Goal: Task Accomplishment & Management: Manage account settings

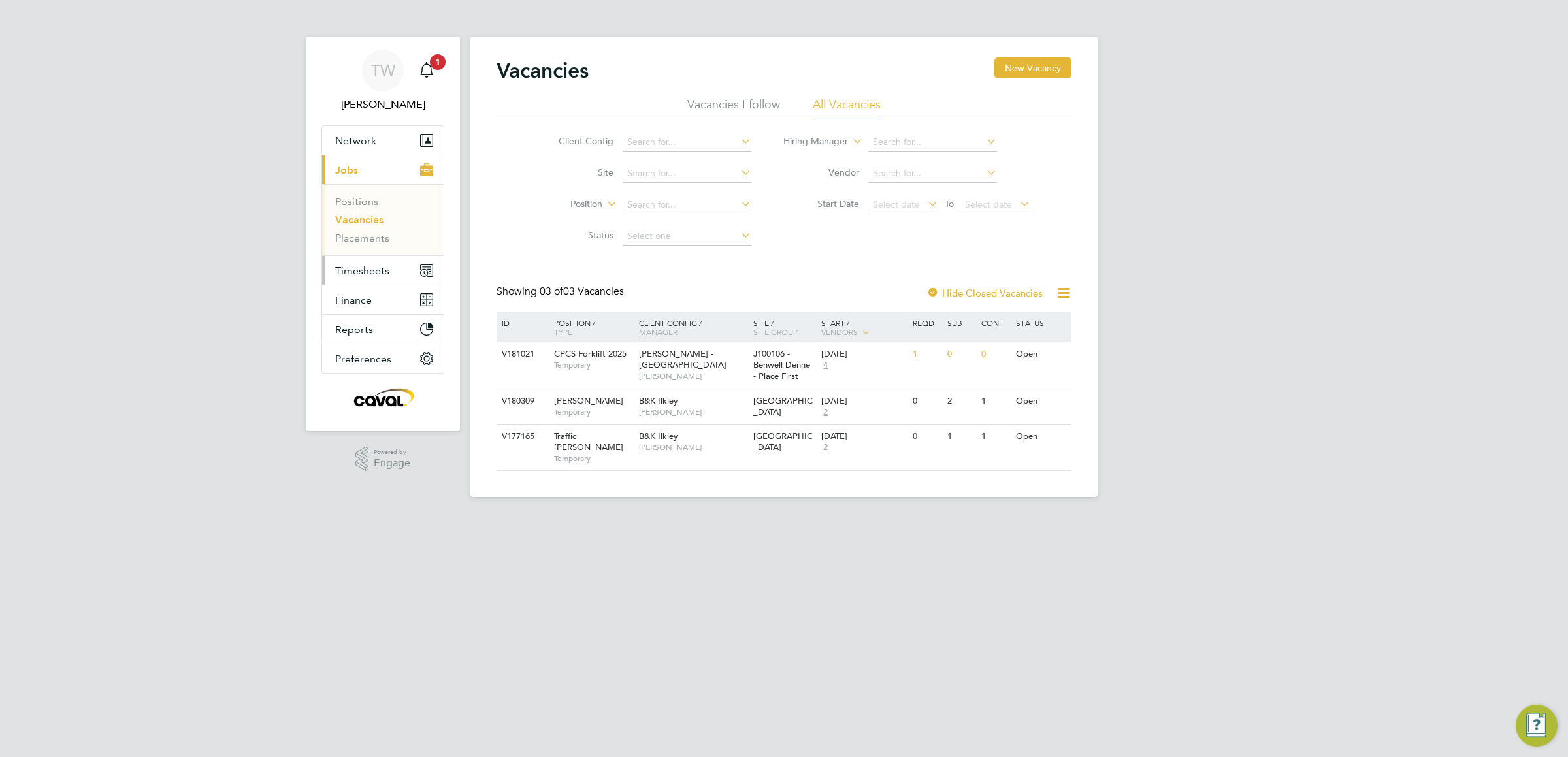
click at [377, 275] on span "Timesheets" at bounding box center [362, 270] width 54 height 13
click at [359, 232] on link "Timesheets" at bounding box center [362, 231] width 54 height 13
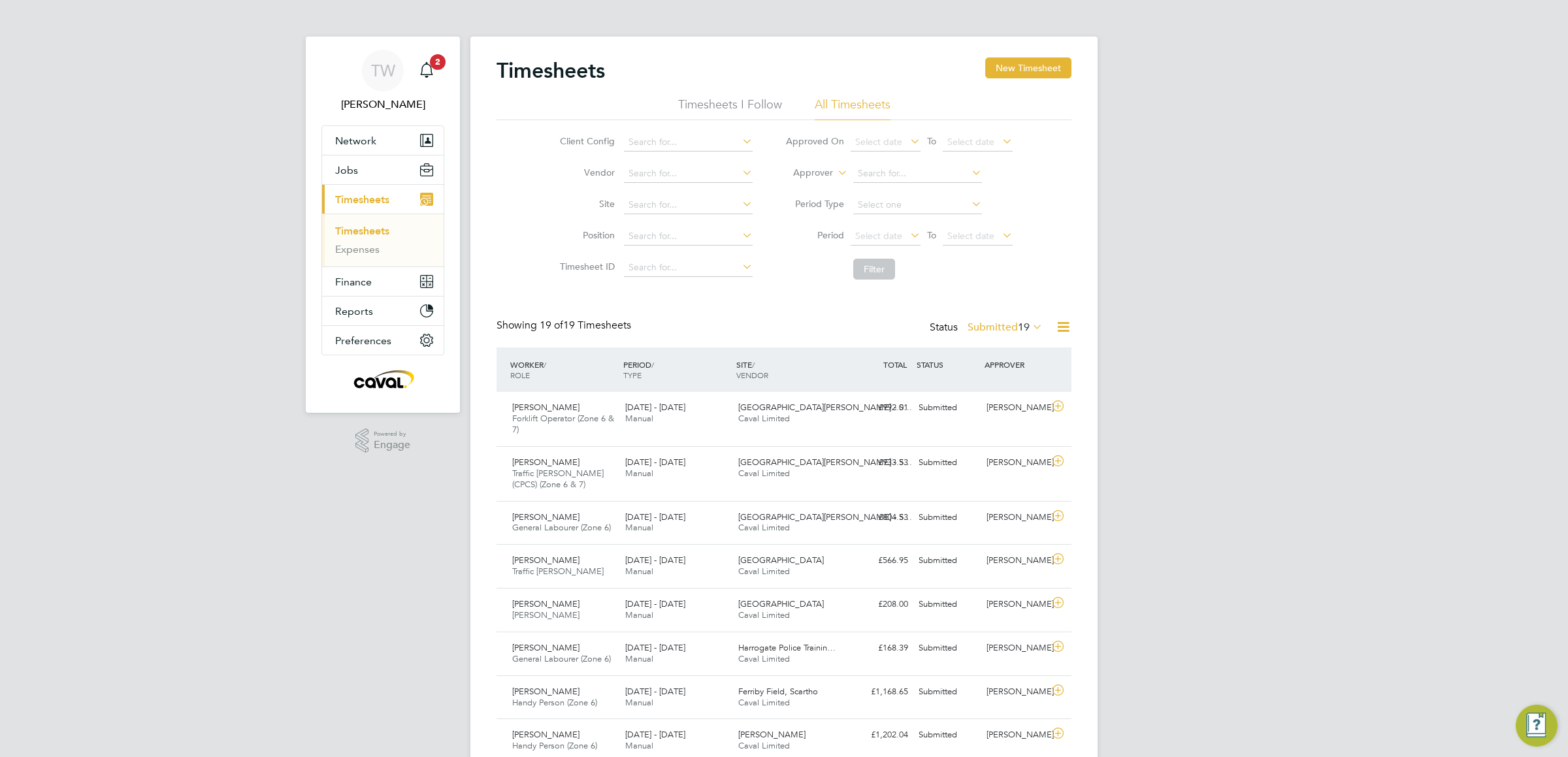
click at [1002, 331] on label "Submitted 19" at bounding box center [1005, 326] width 75 height 13
click at [1004, 390] on li "Submitted" at bounding box center [987, 387] width 60 height 19
click at [1021, 318] on div "Timesheets New Timesheet Timesheets I Follow All Timesheets Client Config Vendo…" at bounding box center [784, 661] width 575 height 1208
click at [73, 384] on div "TW Tim Wells Notifications 2 Applications: Network Team Members Businesses Site…" at bounding box center [784, 656] width 1568 height 1312
click at [180, 437] on div "TW Tim Wells Notifications 4 Applications: Network Team Members Businesses Site…" at bounding box center [784, 656] width 1568 height 1312
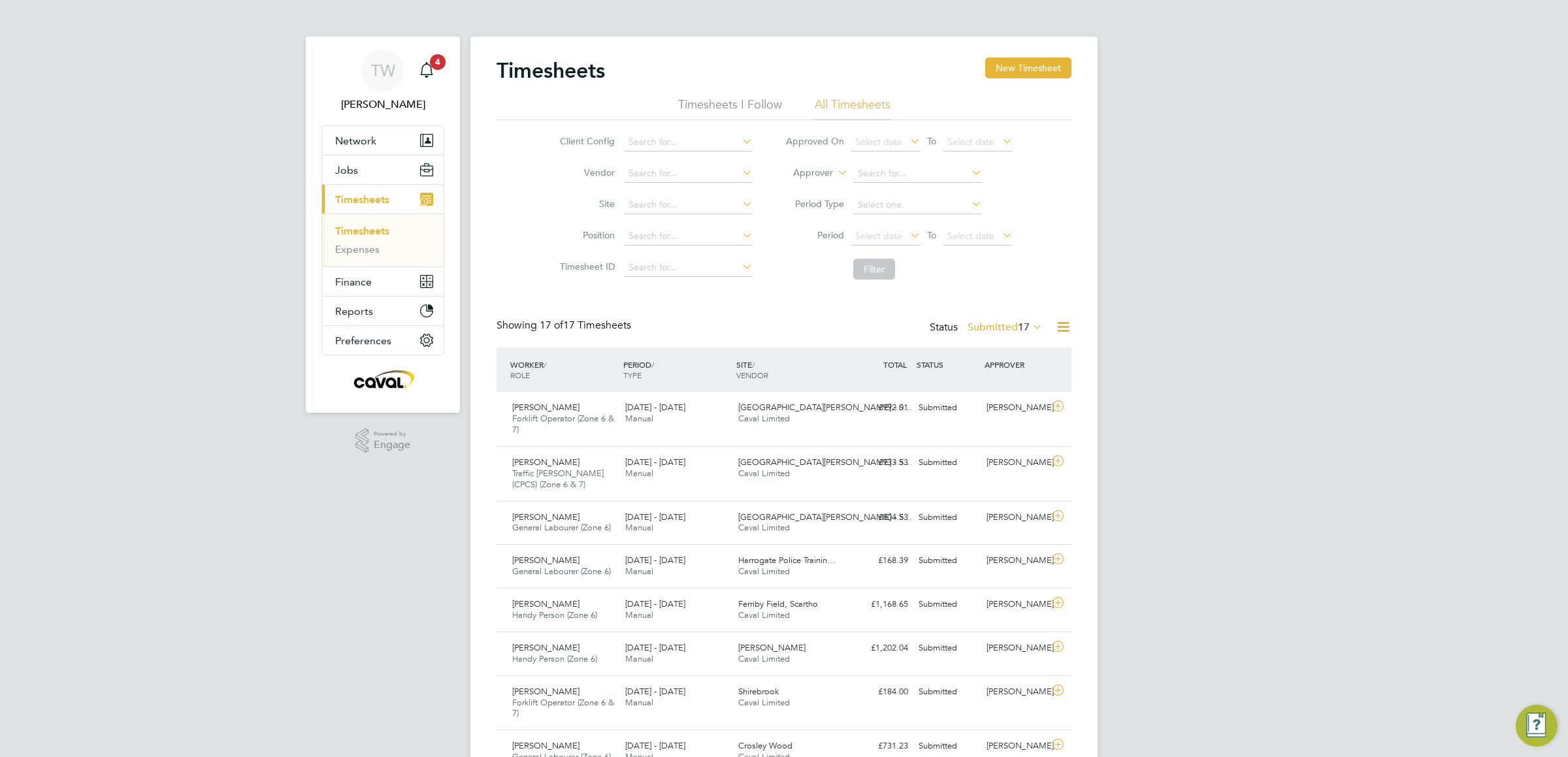
click at [1010, 326] on label "Submitted 17" at bounding box center [1005, 326] width 75 height 13
click at [1000, 410] on li "Approved" at bounding box center [987, 407] width 60 height 19
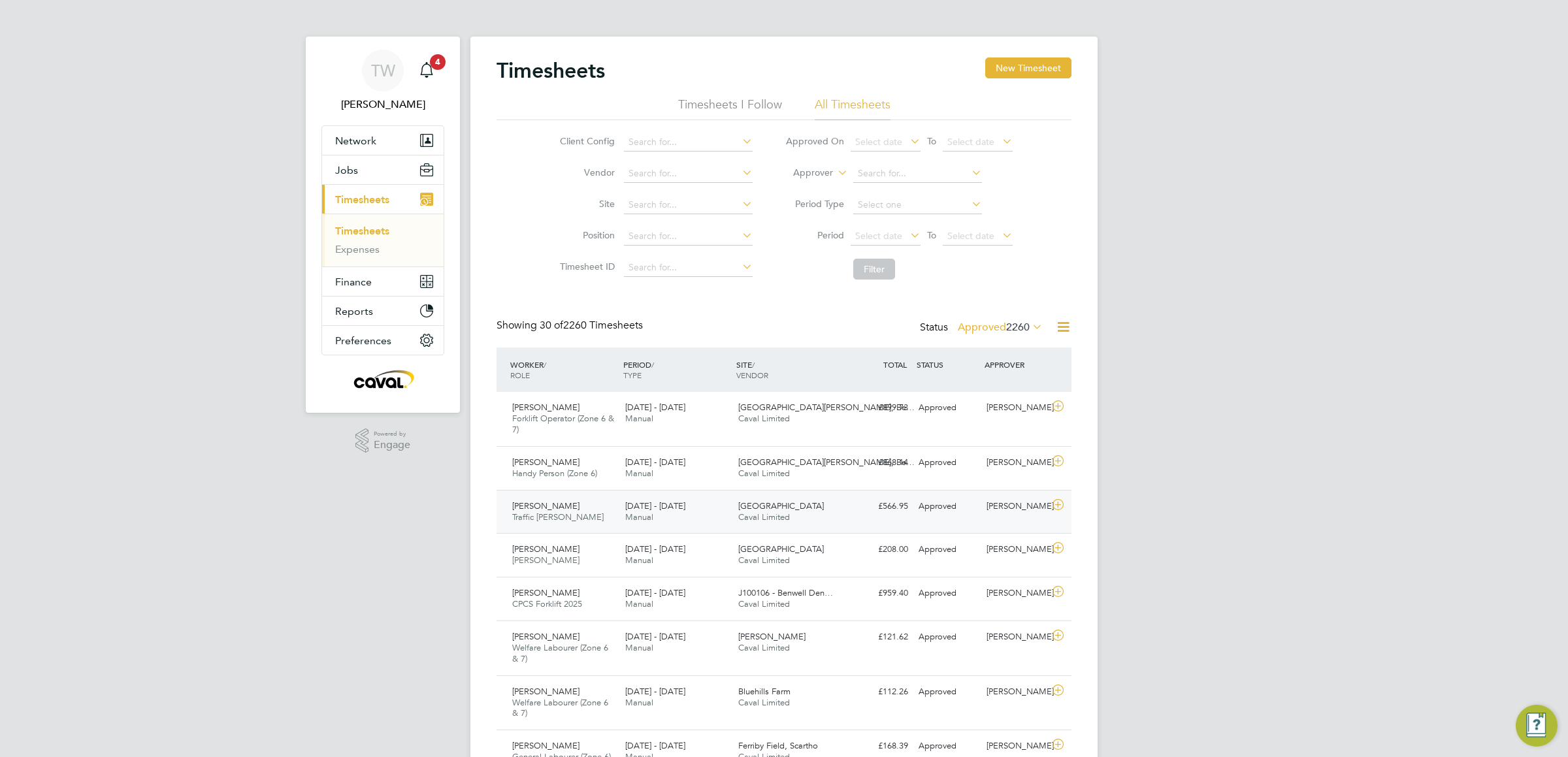
click at [593, 519] on div "Brendan Oliver Traffic Marshall 15 - 21 Sep 2025" at bounding box center [563, 511] width 113 height 32
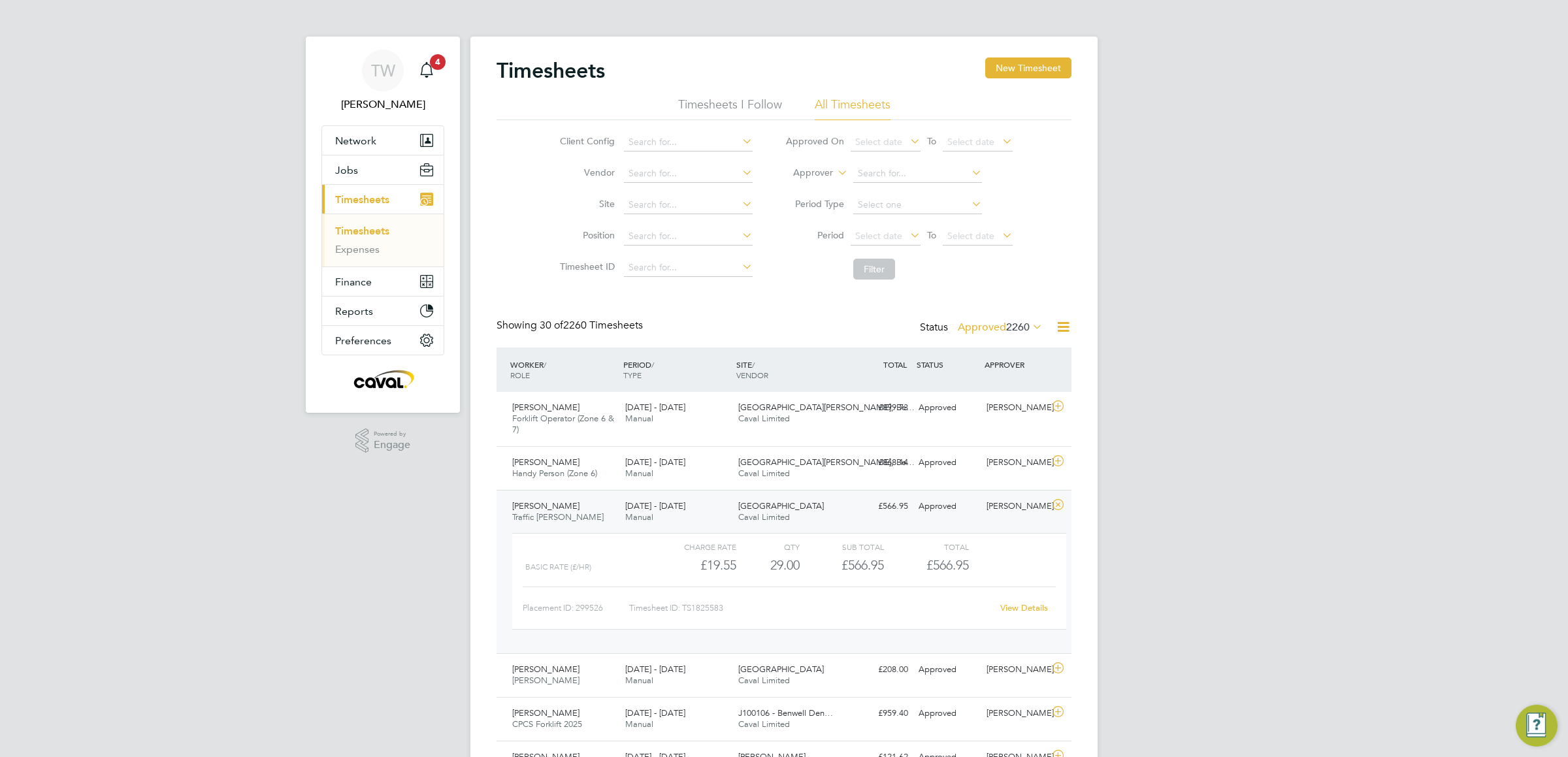
click at [1029, 609] on link "View Details" at bounding box center [1023, 608] width 48 height 11
click at [371, 197] on span "Timesheets" at bounding box center [362, 200] width 54 height 13
click at [373, 228] on link "Timesheets" at bounding box center [362, 231] width 54 height 13
click at [1002, 321] on label "Approved 2260" at bounding box center [1000, 326] width 85 height 13
click at [996, 388] on li "Submitted" at bounding box center [982, 387] width 60 height 19
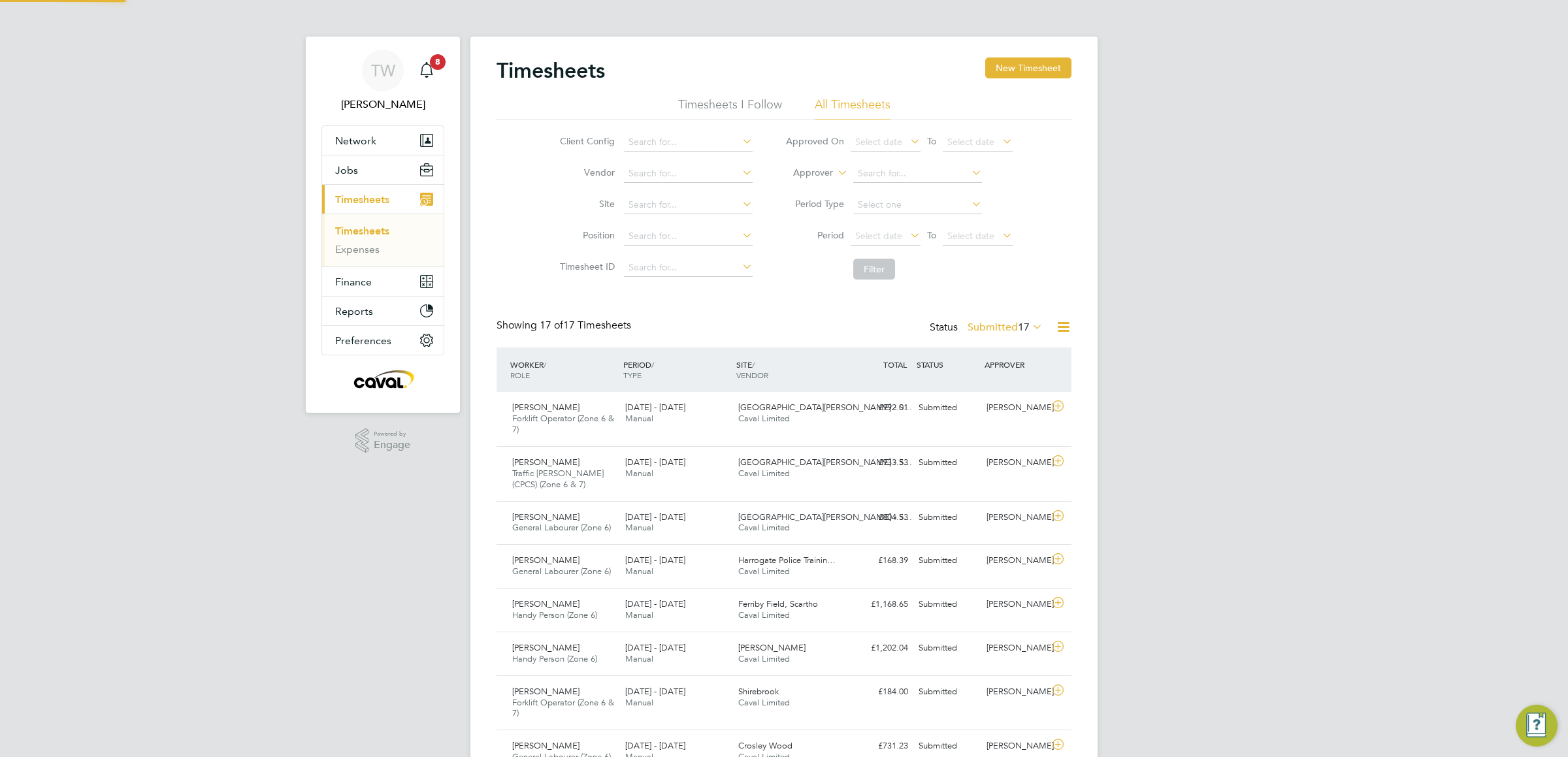
scroll to position [33, 114]
click at [688, 576] on div "15 - 21 Sep 2025 Manual" at bounding box center [676, 566] width 113 height 32
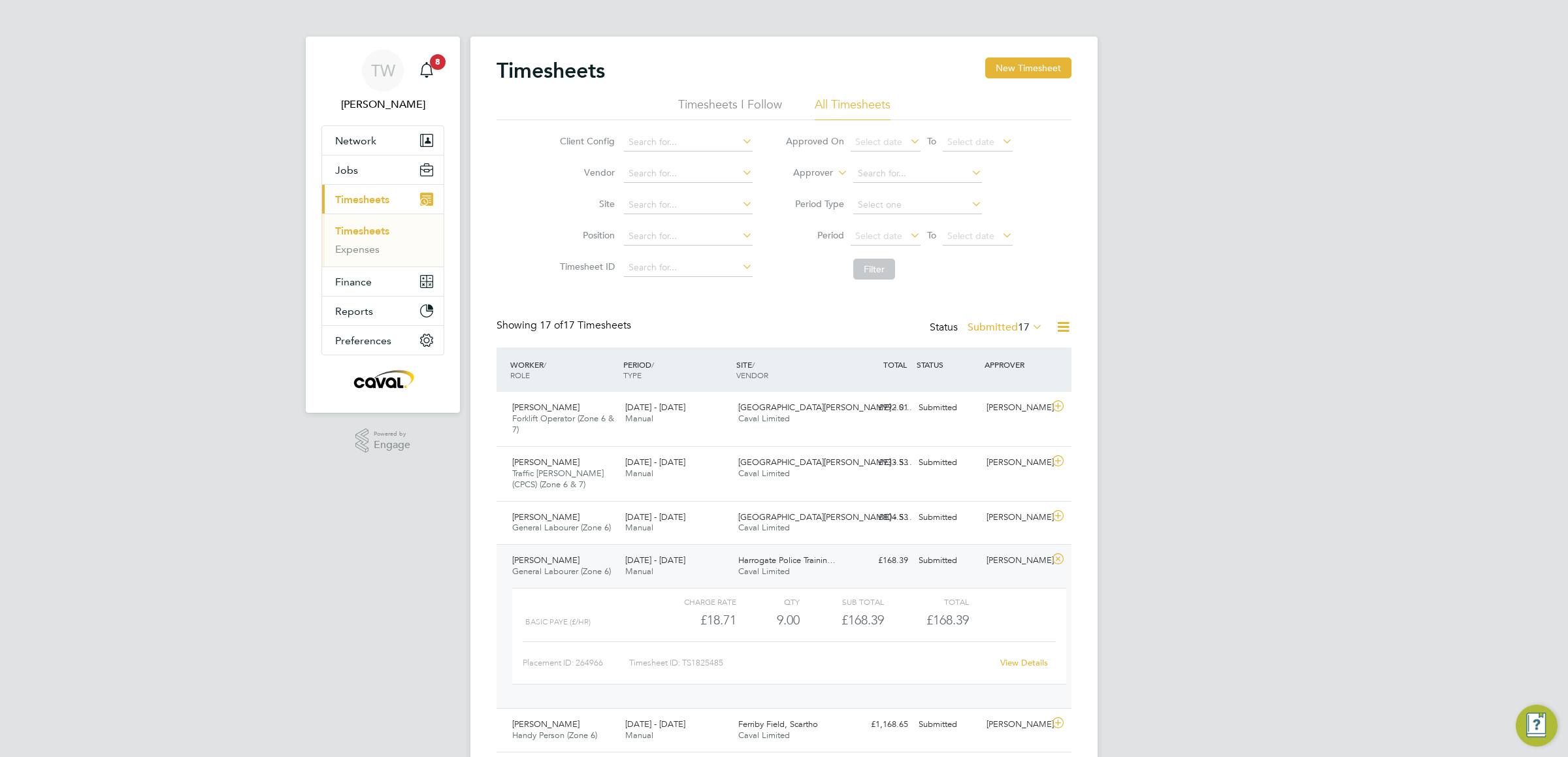
click at [1037, 663] on link "View Details" at bounding box center [1023, 663] width 48 height 11
click at [149, 361] on div "TW Tim Wells Notifications 8 Applications: Network Team Members Businesses Site…" at bounding box center [784, 672] width 1568 height 1345
click at [352, 167] on span "Jobs" at bounding box center [346, 170] width 23 height 13
click at [369, 200] on span "Timesheets" at bounding box center [362, 200] width 54 height 13
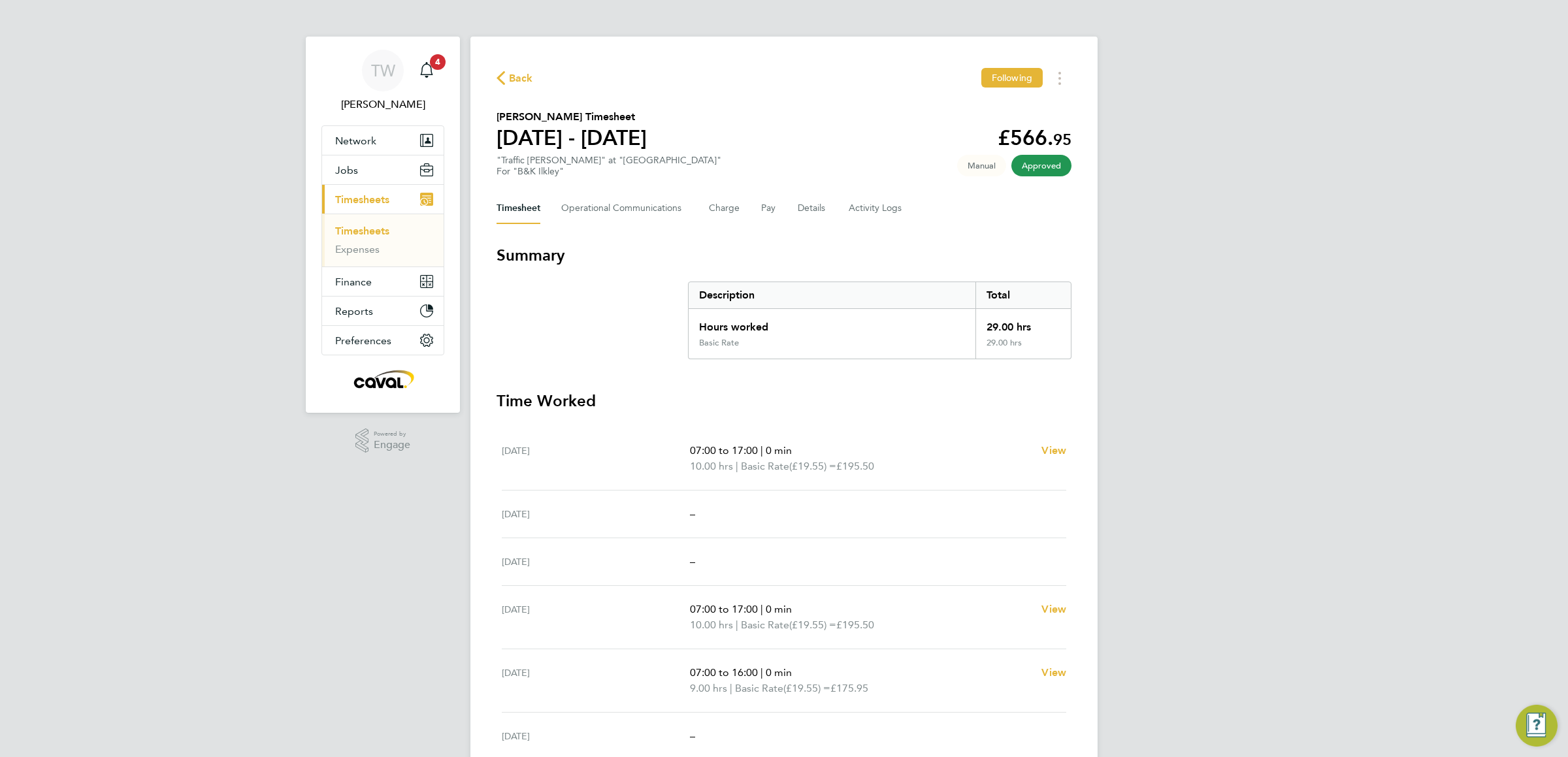
click at [509, 79] on span "Back" at bounding box center [521, 79] width 25 height 16
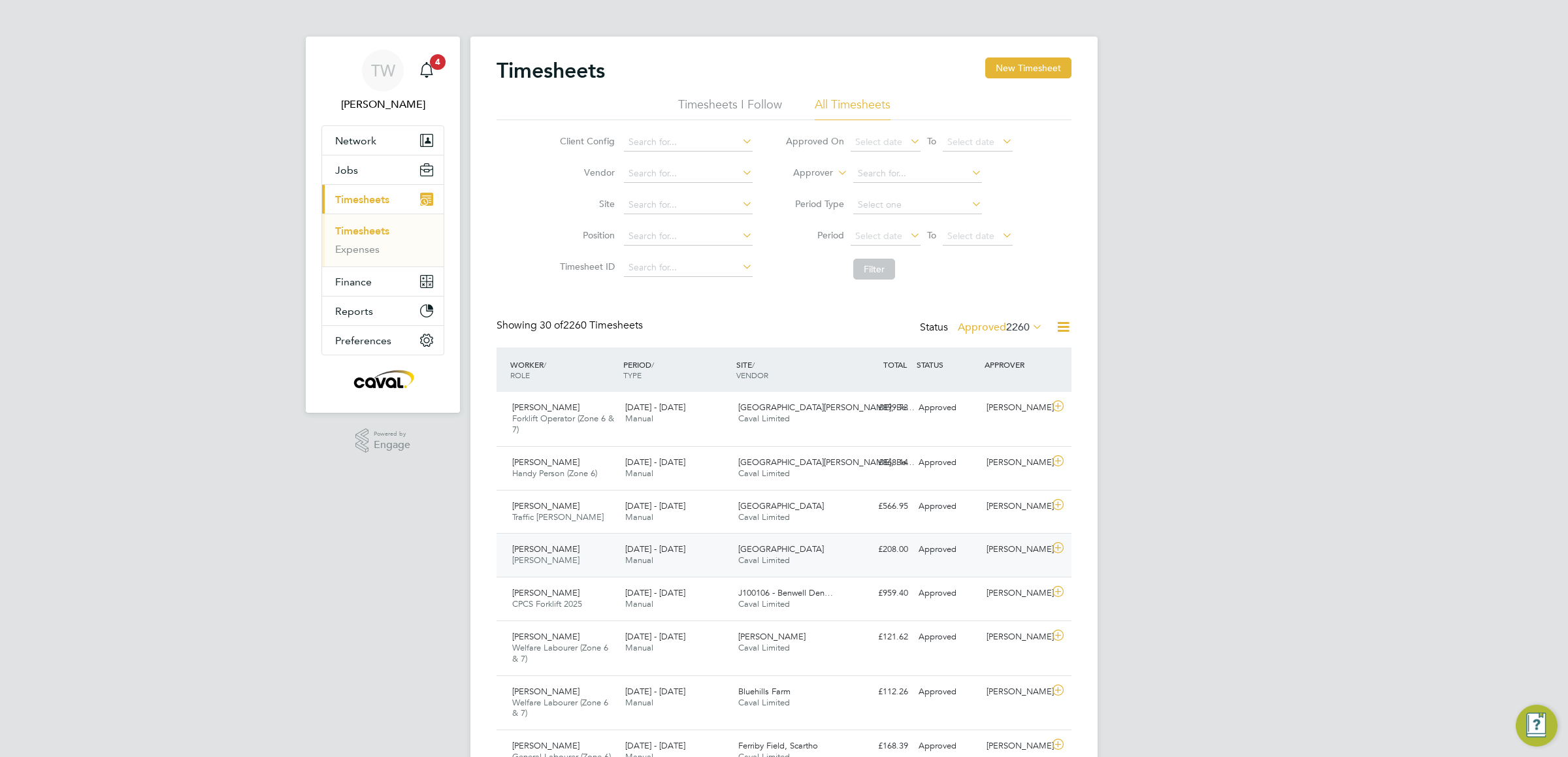
click at [785, 558] on span "Caval Limited" at bounding box center [764, 559] width 51 height 11
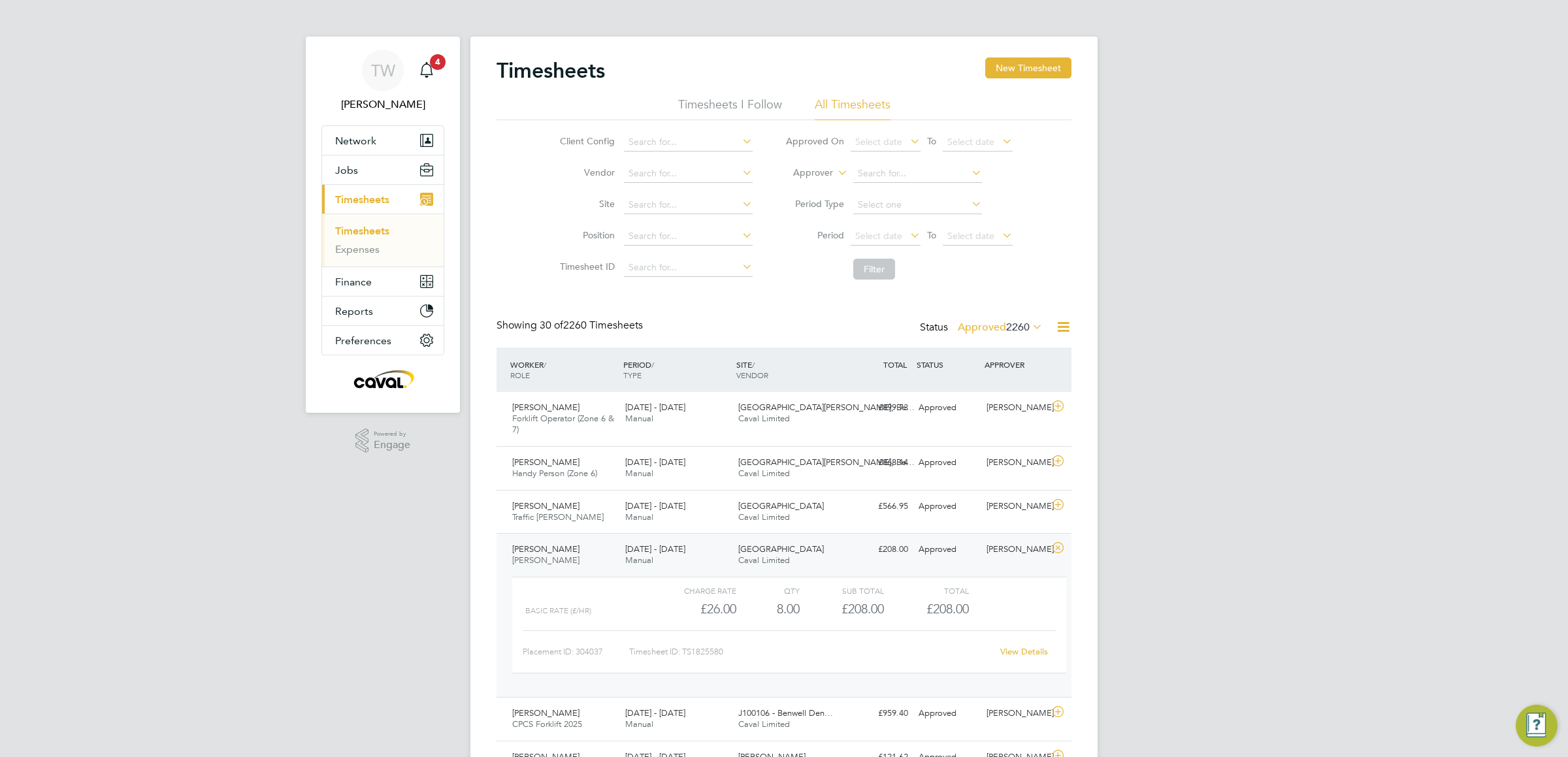
click at [1016, 656] on link "View Details" at bounding box center [1023, 651] width 48 height 11
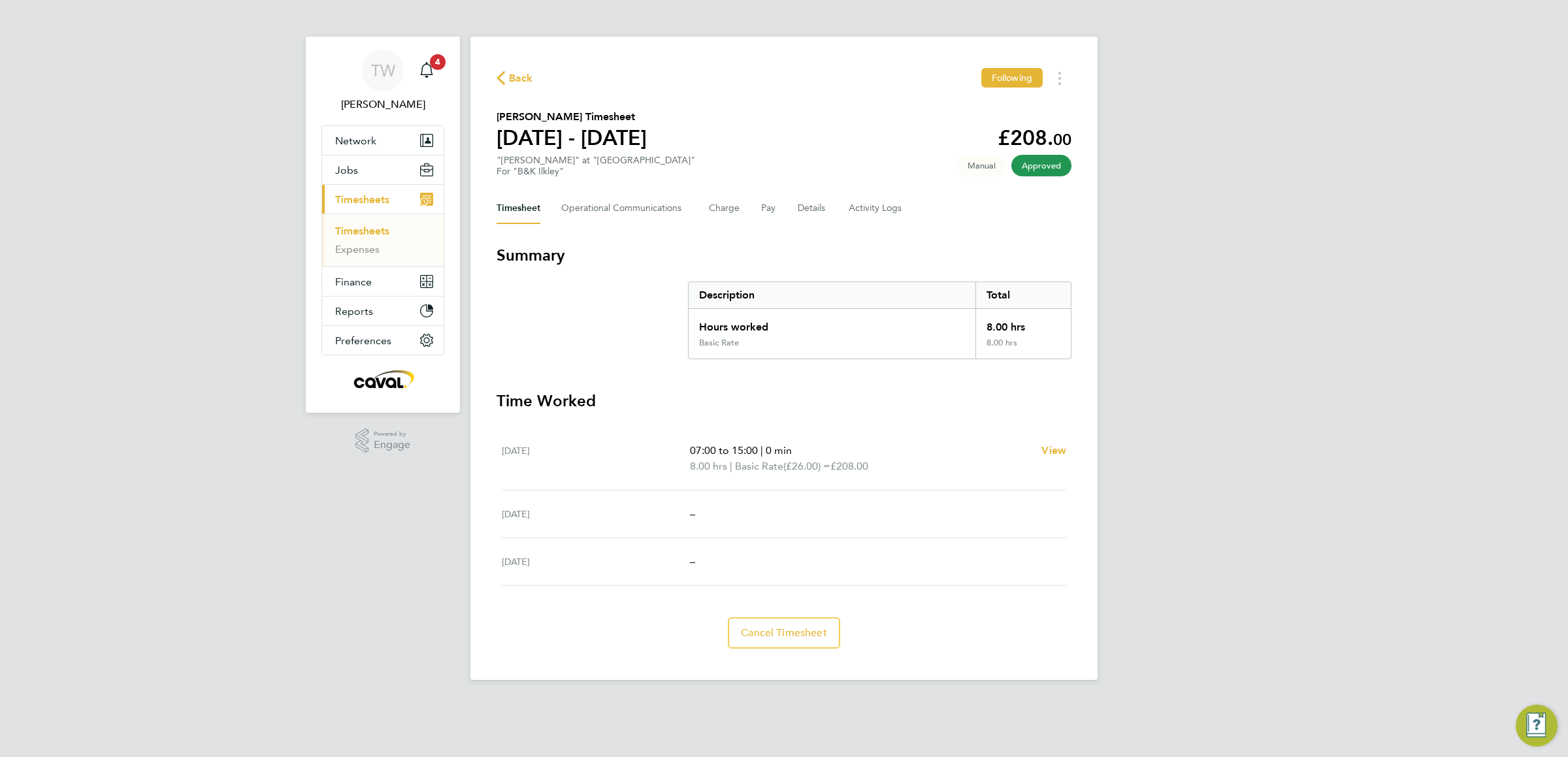
click at [126, 404] on div "TW Tim Wells Notifications 4 Applications: Network Team Members Businesses Site…" at bounding box center [784, 350] width 1568 height 701
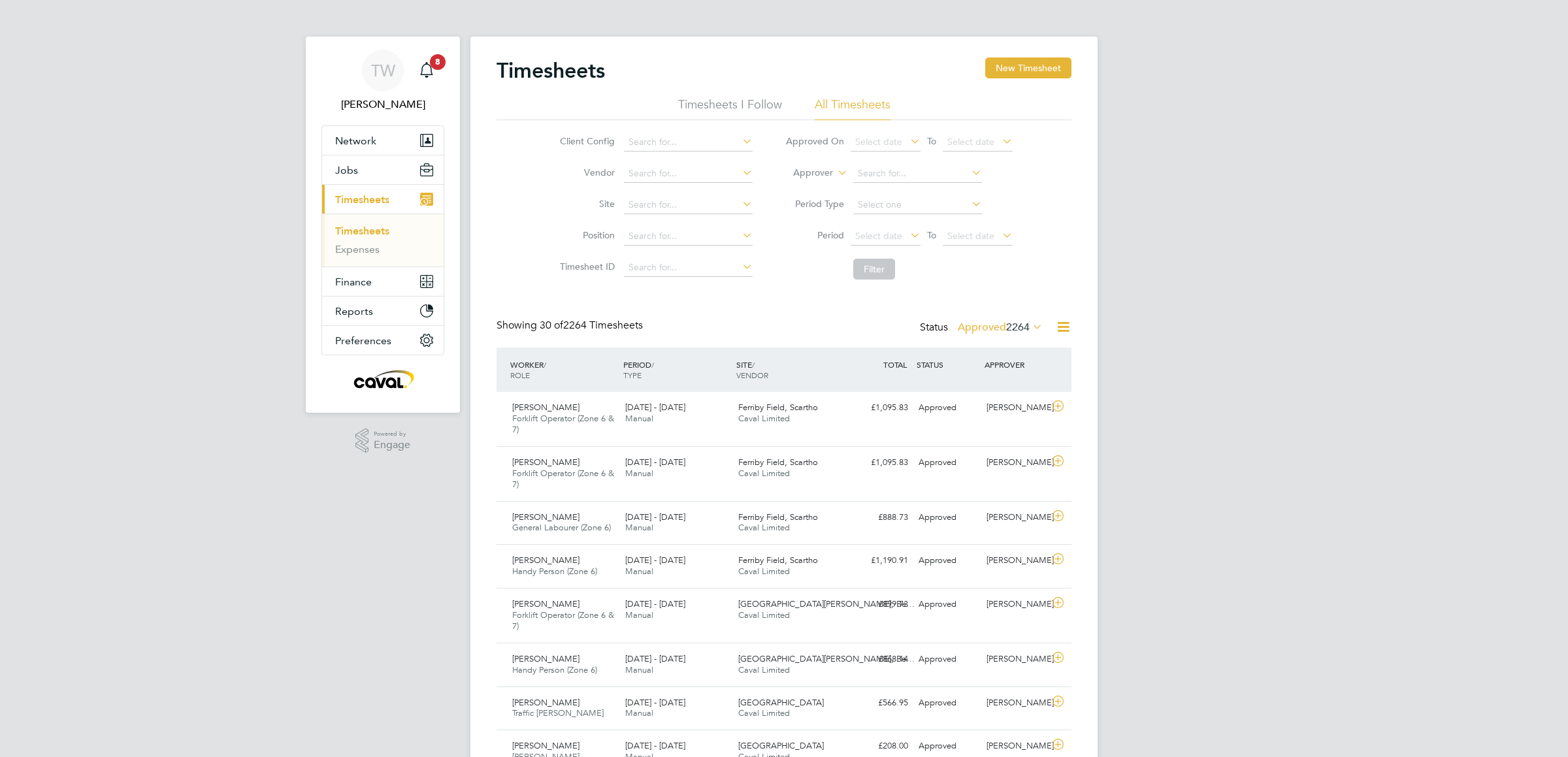
click at [1027, 334] on div "Status Approved 2264" at bounding box center [983, 327] width 126 height 19
click at [1025, 327] on span "2264" at bounding box center [1017, 326] width 24 height 13
click at [984, 384] on li "Submitted" at bounding box center [982, 387] width 60 height 19
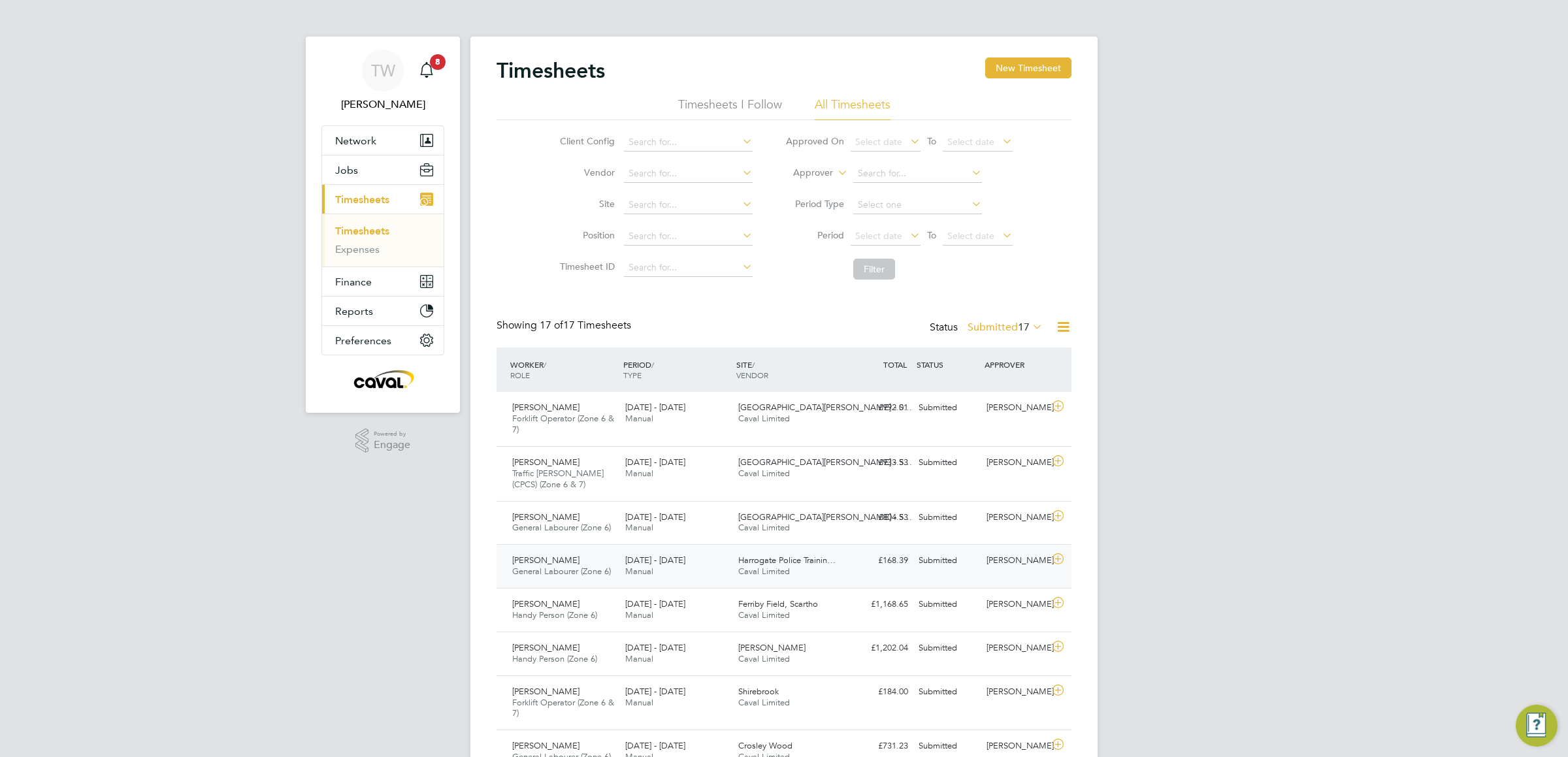
click at [743, 574] on span "Caval Limited" at bounding box center [764, 570] width 51 height 11
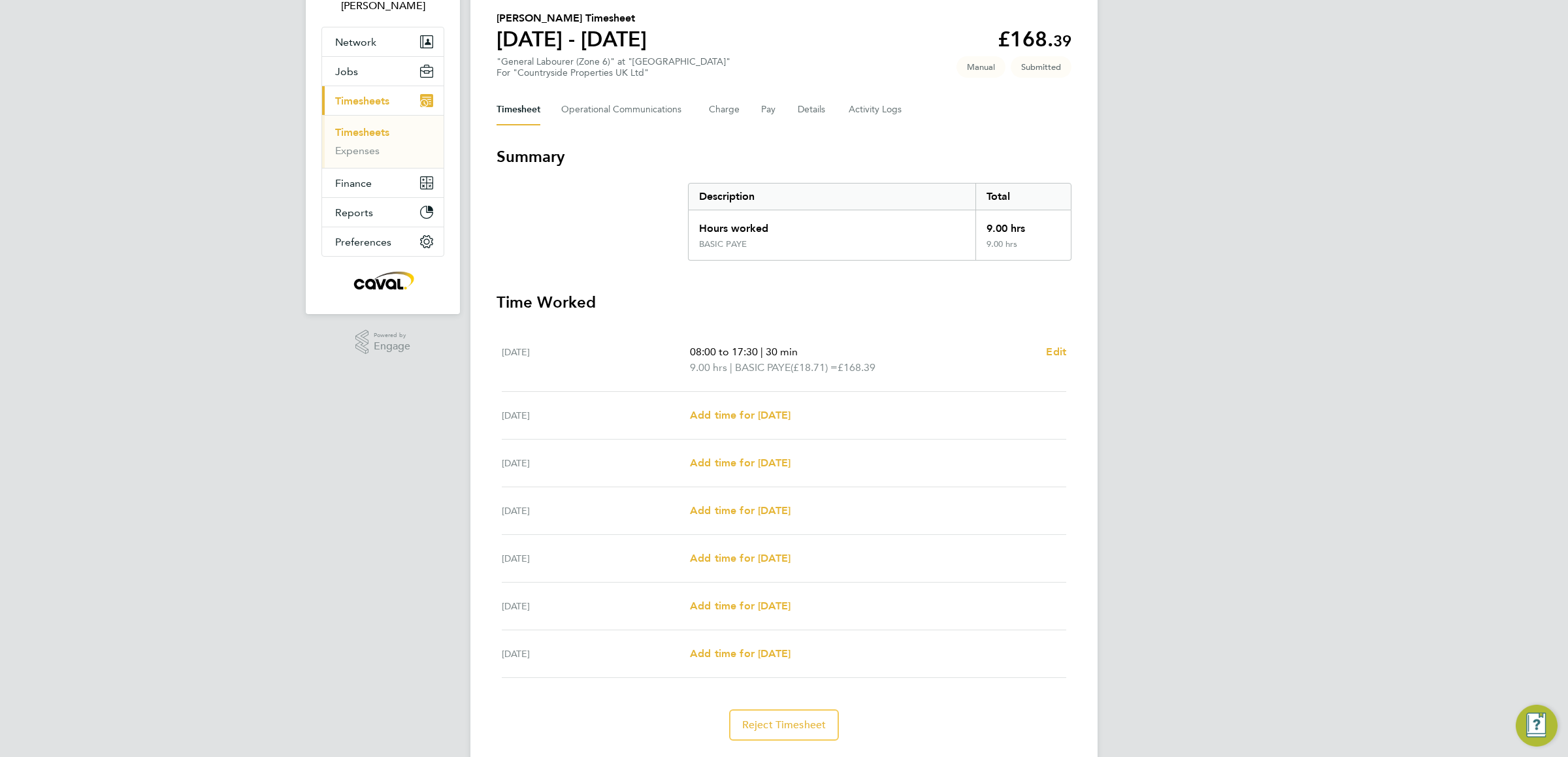
scroll to position [136, 0]
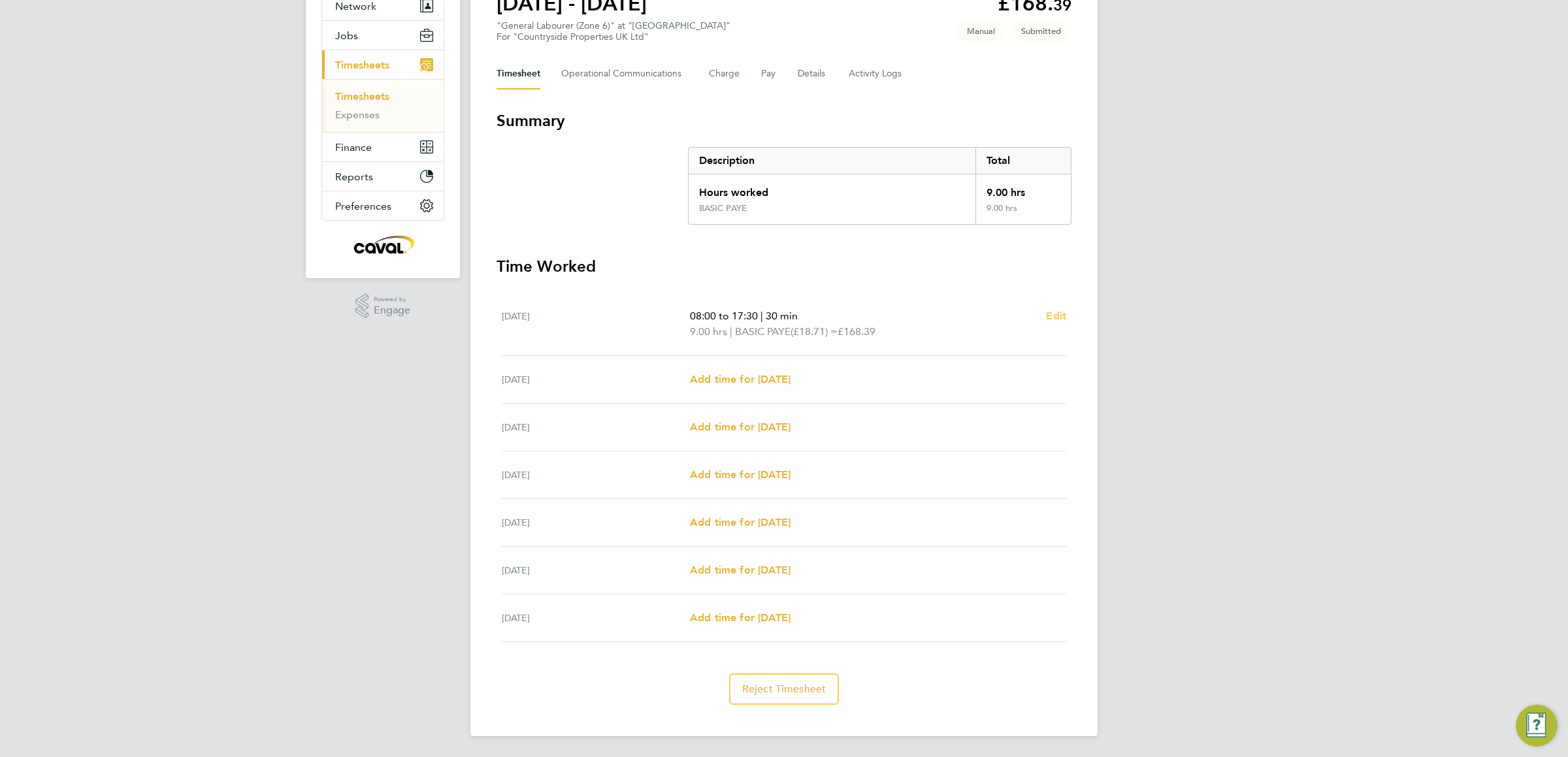
click at [1055, 311] on span "Edit" at bounding box center [1056, 316] width 21 height 13
select select "30"
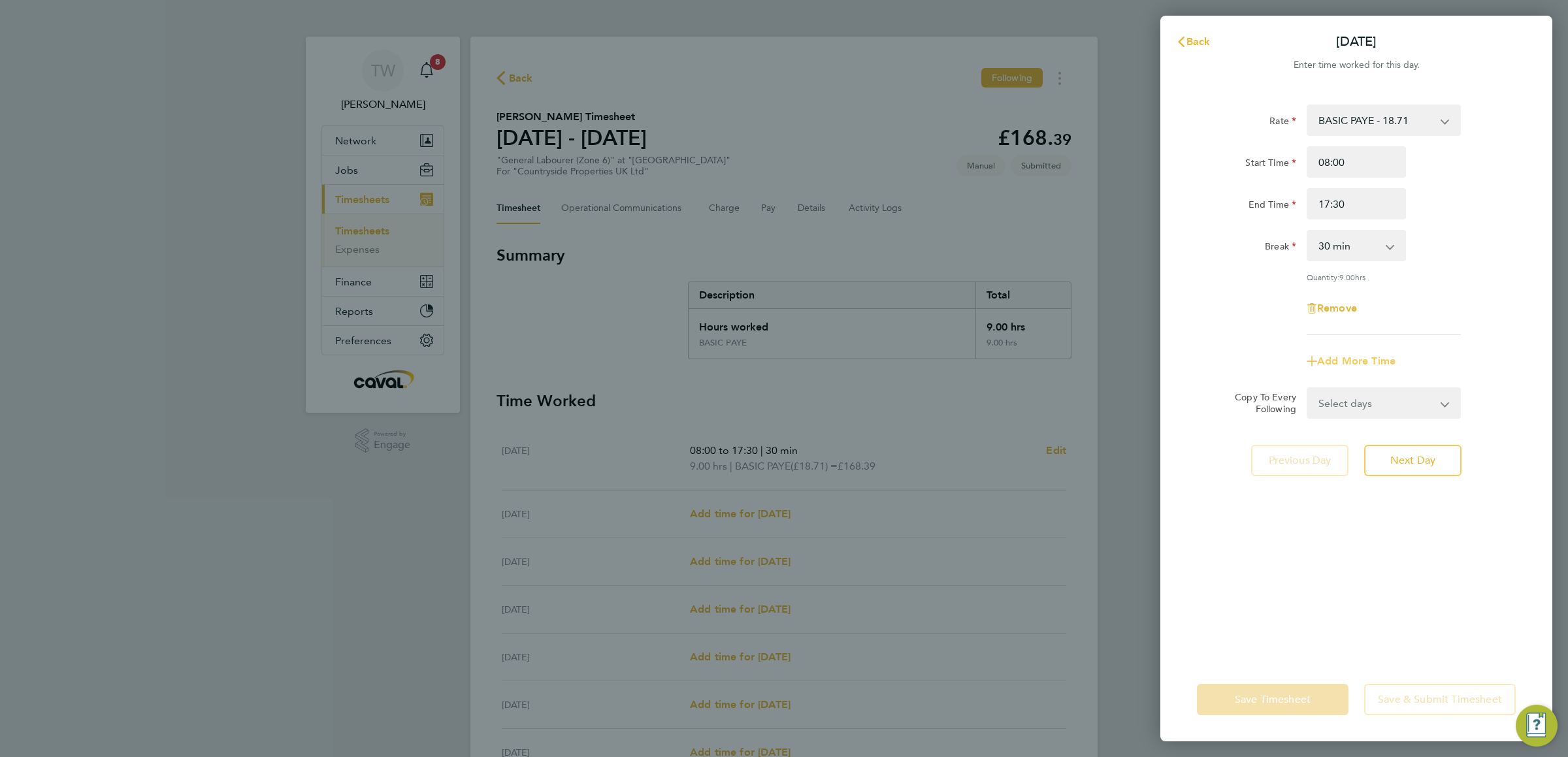
click at [1366, 365] on span "Add More Time" at bounding box center [1357, 361] width 79 height 13
select select "null"
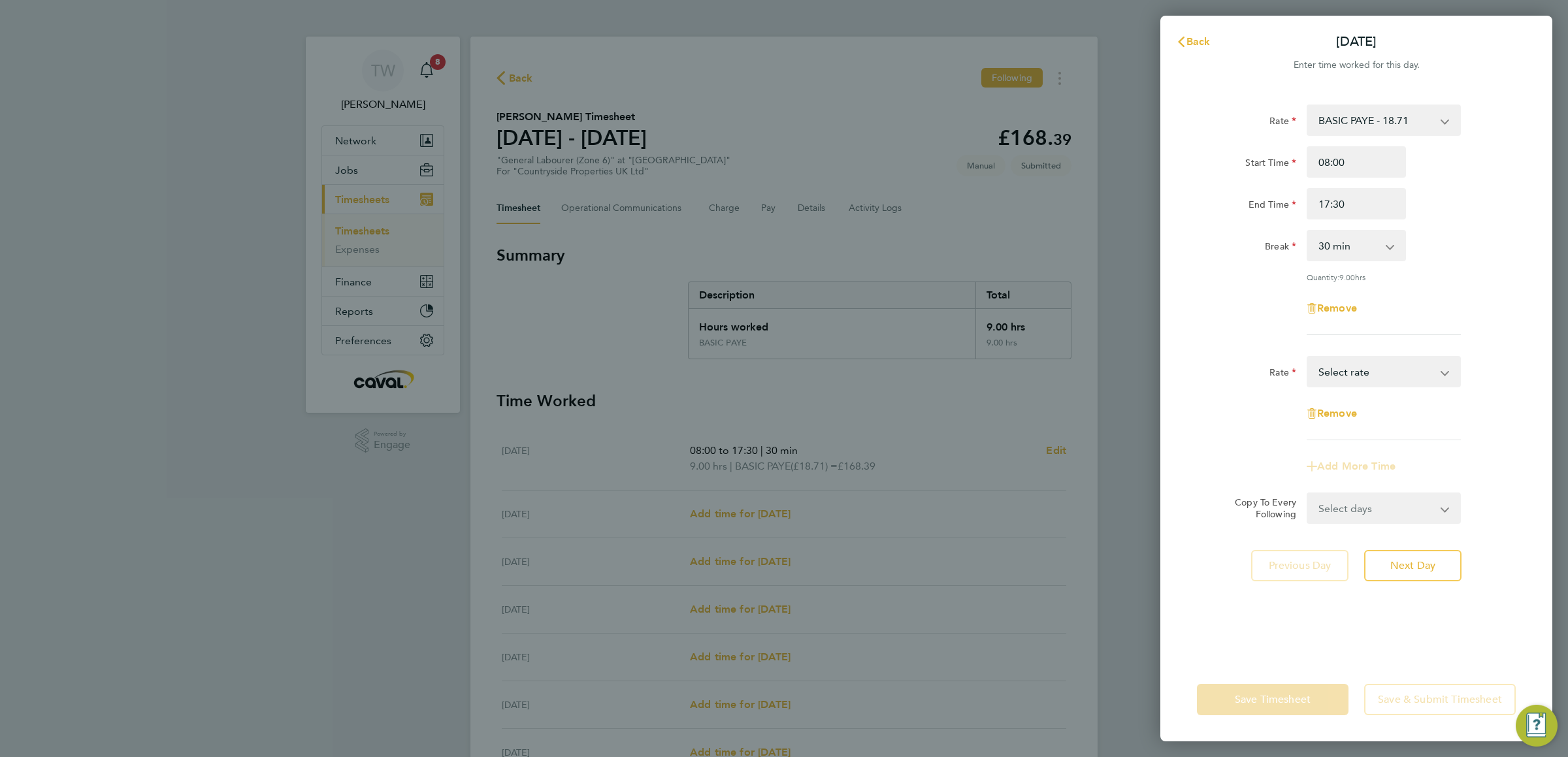
click at [1368, 499] on select "Select days Day Weekday (Mon-Fri) Weekend (Sat-Sun) [DATE] [DATE] [DATE] [DATE]…" at bounding box center [1376, 507] width 138 height 29
select select "WEEKDAY"
click at [1307, 494] on select "Select days Day Weekday (Mon-Fri) Weekend (Sat-Sun) [DATE] [DATE] [DATE] [DATE]…" at bounding box center [1376, 507] width 138 height 29
select select "[DATE]"
click at [1417, 616] on span "Next Day" at bounding box center [1413, 622] width 45 height 13
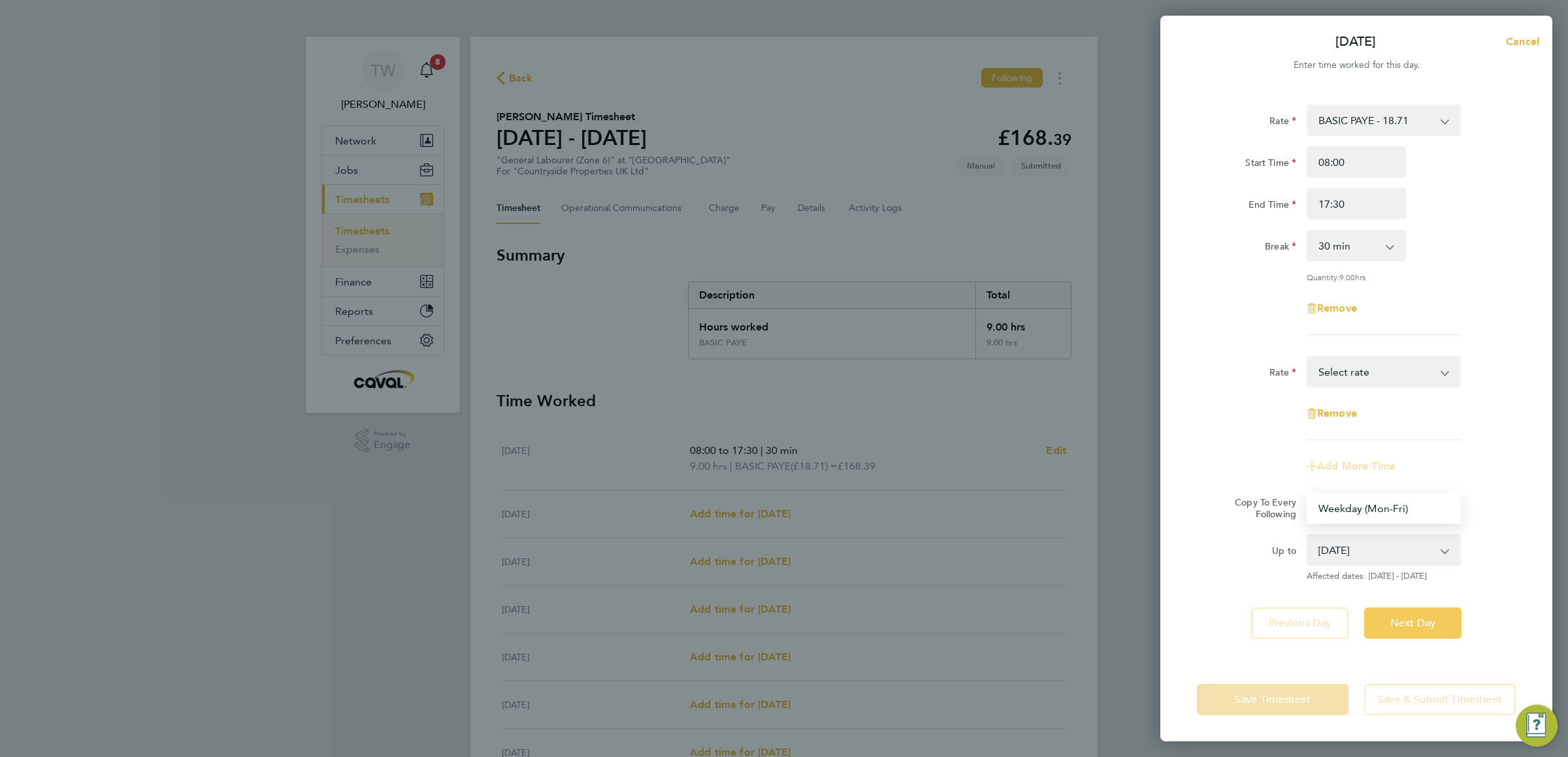
select select "0: null"
select select "30"
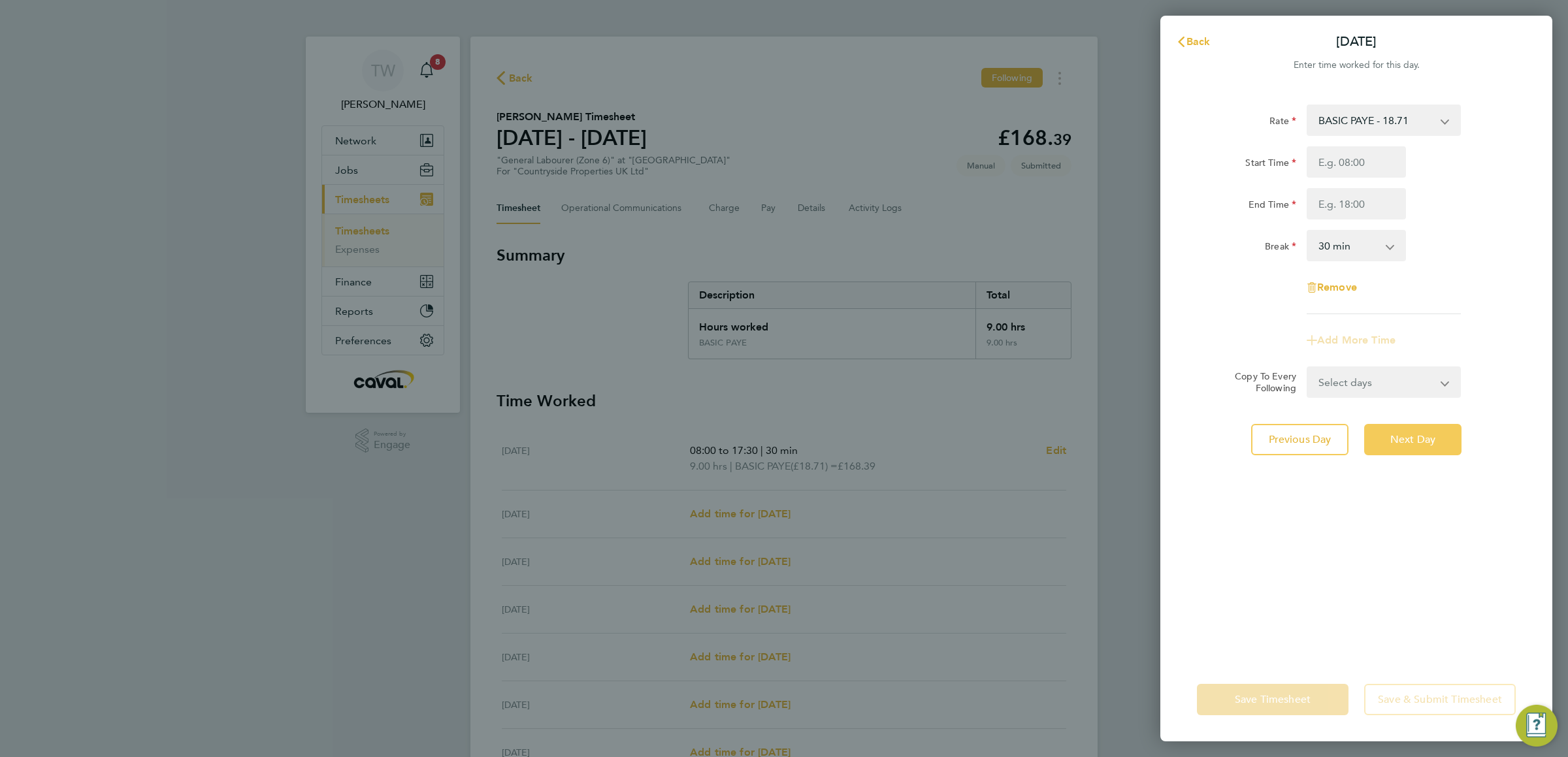
click at [1410, 437] on span "Next Day" at bounding box center [1413, 439] width 45 height 13
select select "30"
click at [1307, 439] on span "Previous Day" at bounding box center [1301, 439] width 63 height 13
select select "30"
click at [1313, 439] on span "Previous Day" at bounding box center [1301, 439] width 63 height 13
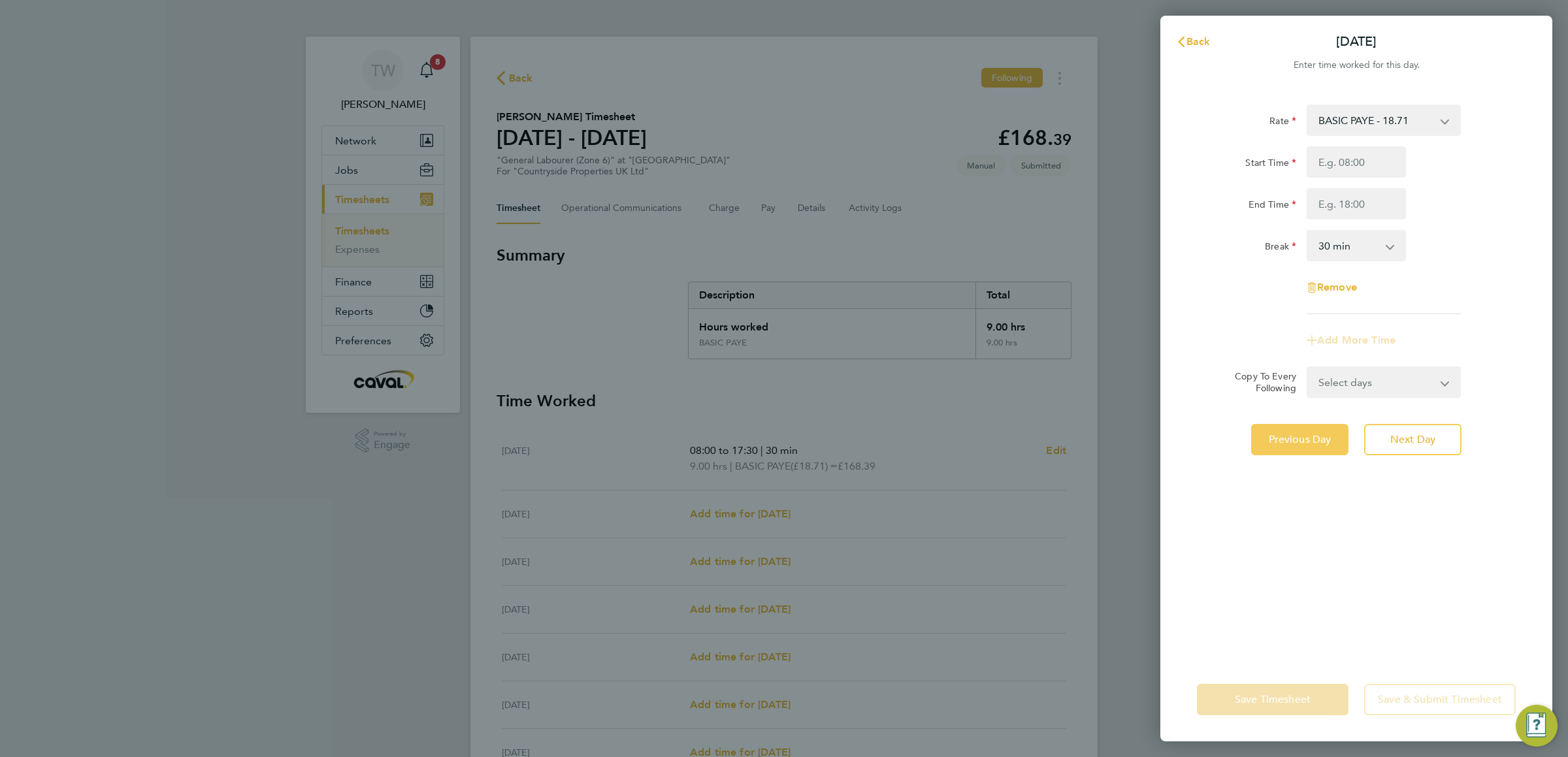
select select "30"
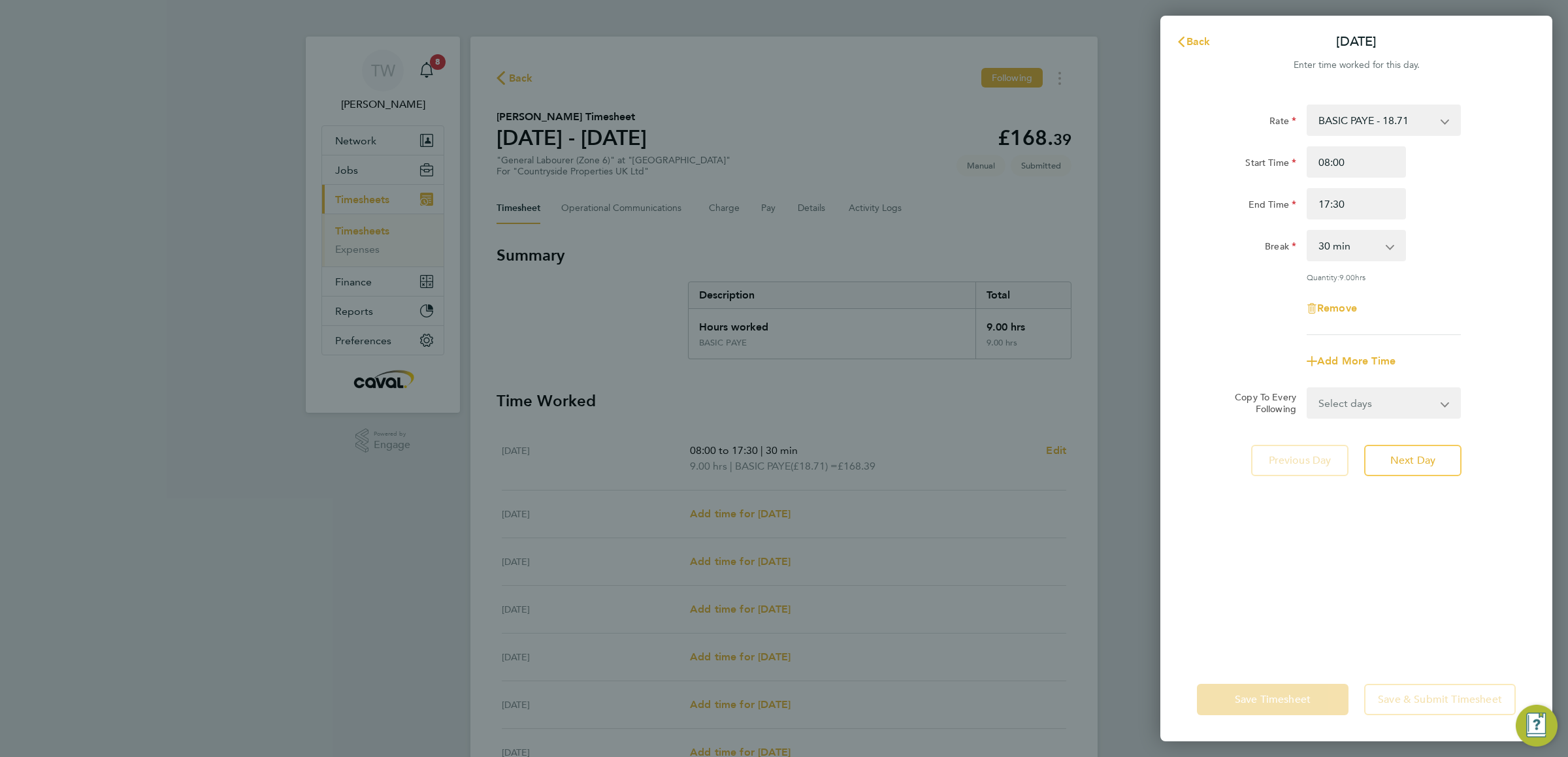
click at [1355, 400] on select "Select days Day Weekday (Mon-Fri) Weekend (Sat-Sun) [DATE] [DATE] [DATE] [DATE]…" at bounding box center [1376, 402] width 138 height 29
select select "WEEKDAY"
click at [1307, 388] on select "Select days Day Weekday (Mon-Fri) Weekend (Sat-Sun) [DATE] [DATE] [DATE] [DATE]…" at bounding box center [1376, 402] width 138 height 29
select select "[DATE]"
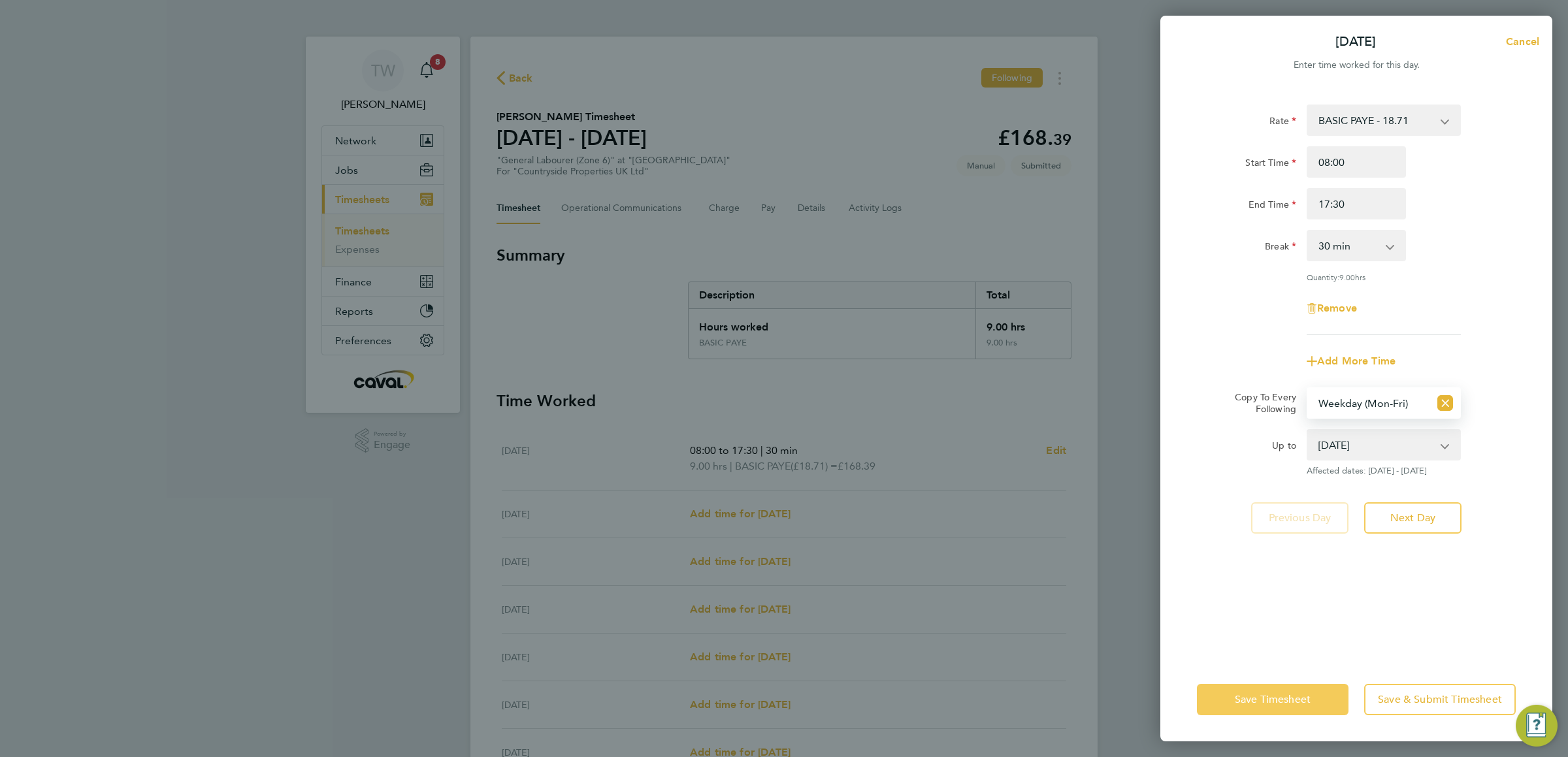
click at [1290, 698] on span "Save Timesheet" at bounding box center [1272, 699] width 76 height 13
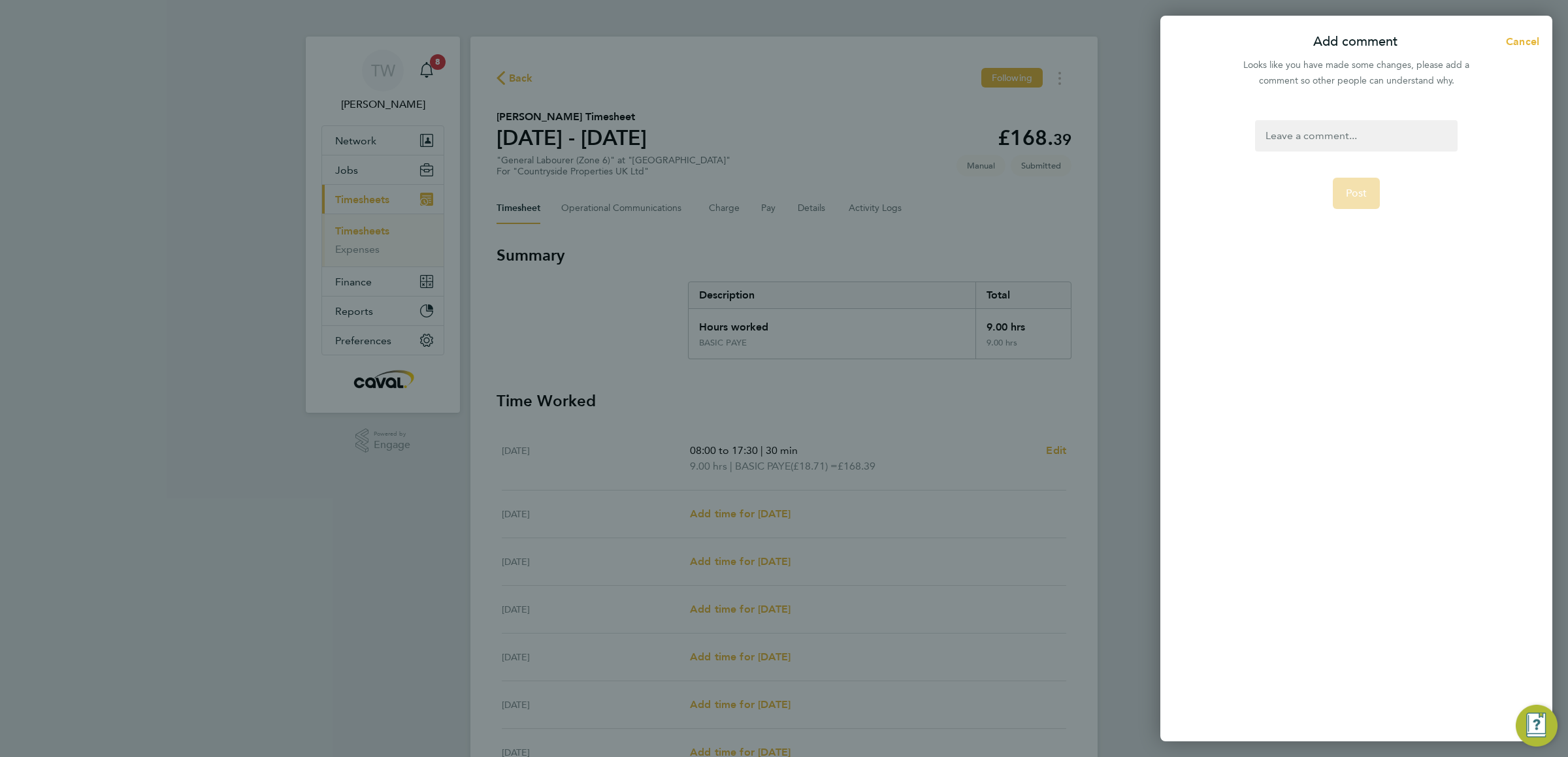
click at [1395, 134] on div at bounding box center [1356, 136] width 202 height 31
click at [1353, 187] on span "Post" at bounding box center [1357, 193] width 22 height 13
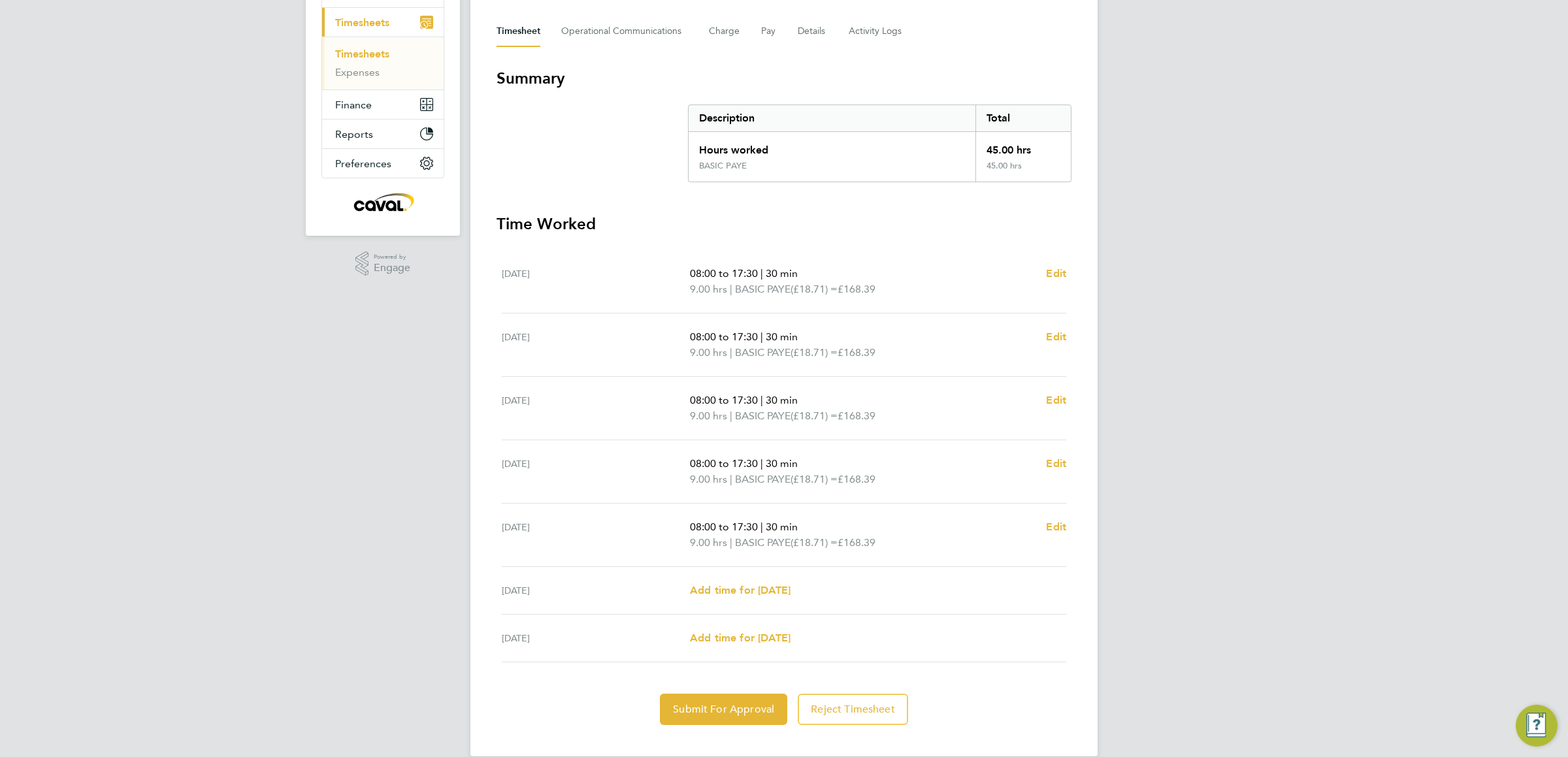
scroll to position [199, 0]
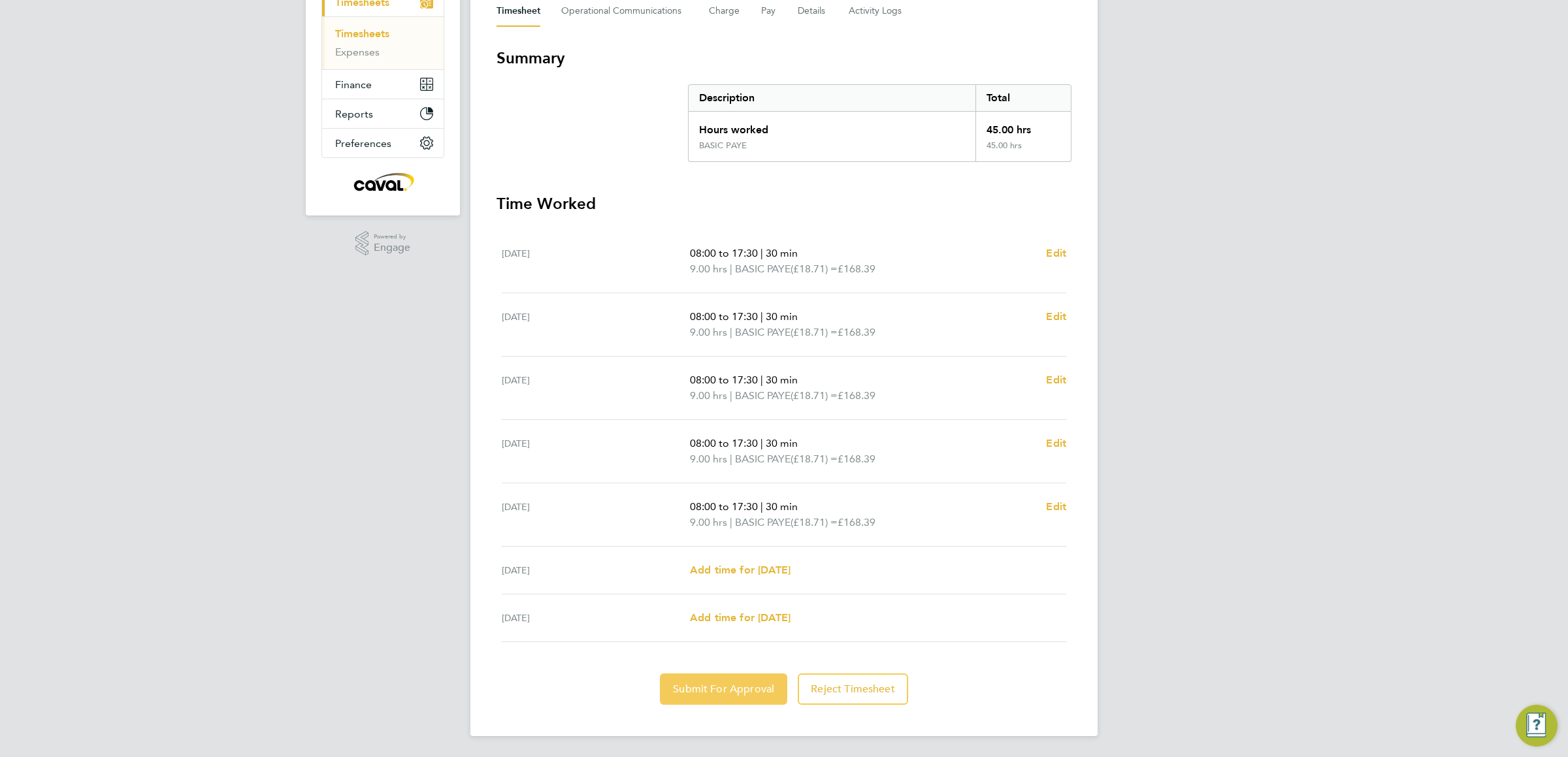
click at [714, 692] on span "Submit For Approval" at bounding box center [723, 688] width 101 height 13
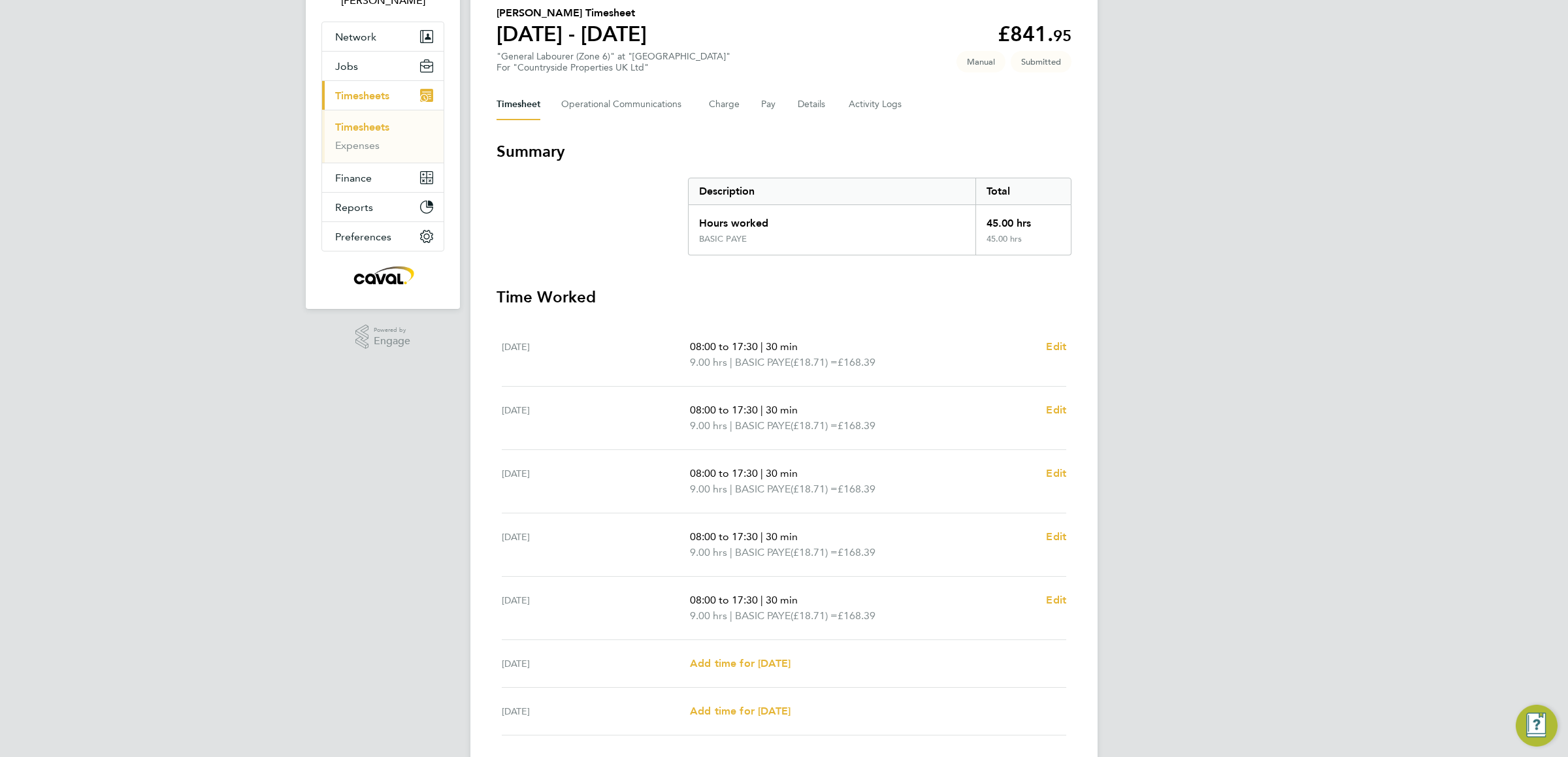
scroll to position [0, 0]
